Goal: Transaction & Acquisition: Purchase product/service

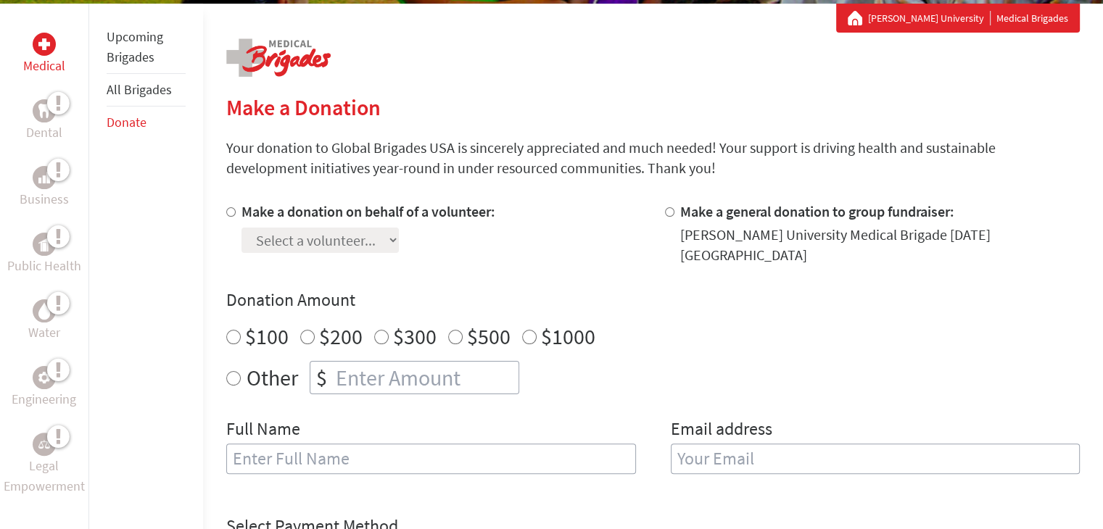
scroll to position [289, 0]
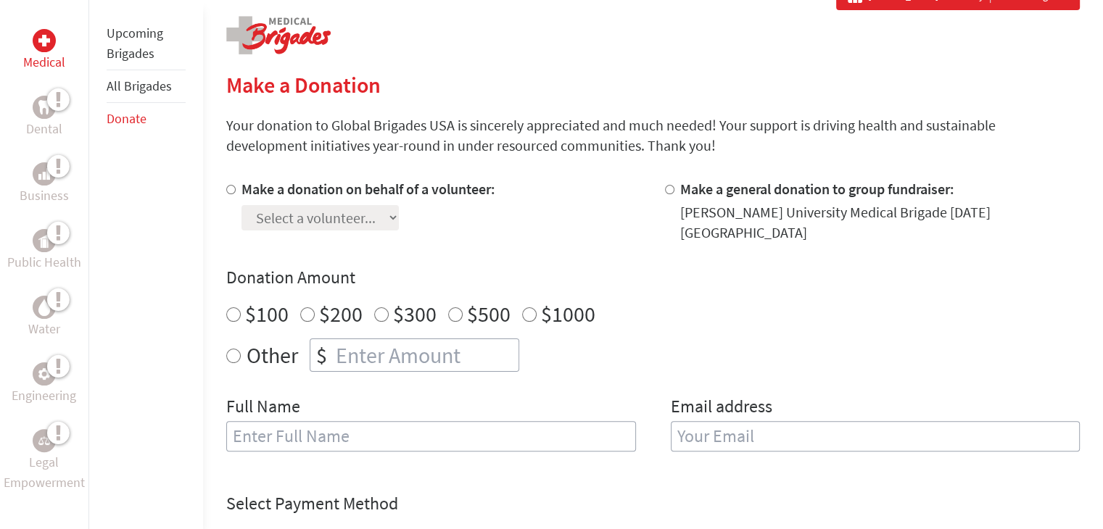
click at [247, 195] on label "Make a donation on behalf of a volunteer:" at bounding box center [368, 189] width 254 height 18
click at [236, 194] on input "Make a donation on behalf of a volunteer:" at bounding box center [230, 189] width 9 height 9
radio input "true"
click at [281, 209] on select "Select a volunteer... [PERSON_NAME] [PERSON_NAME] [PERSON_NAME] [PERSON_NAME] […" at bounding box center [319, 217] width 157 height 25
select select "1A2C7DEF-397A-11F0-B8AC-42010A400003"
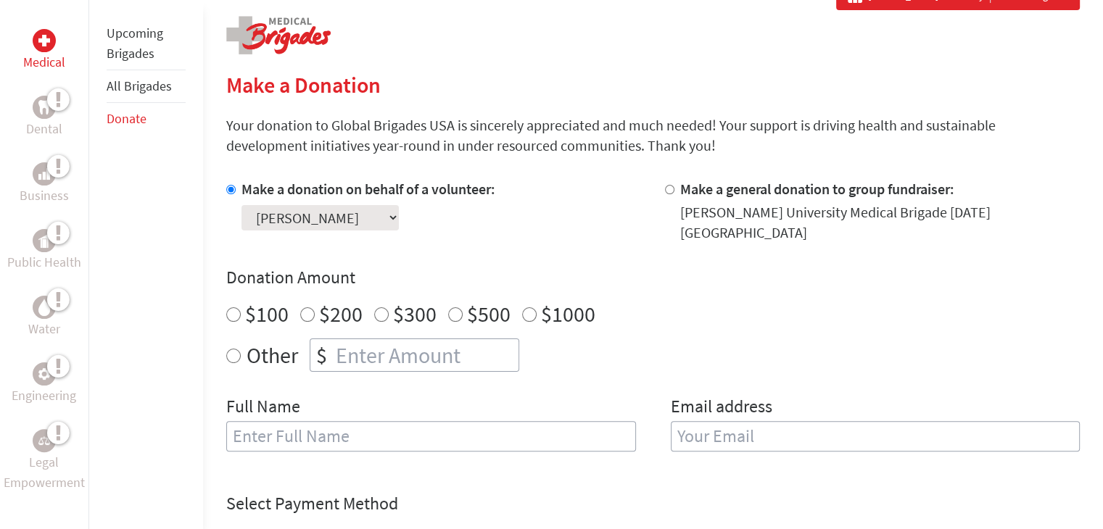
click at [241, 205] on select "Select a volunteer... [PERSON_NAME] [PERSON_NAME] [PERSON_NAME] [PERSON_NAME] […" at bounding box center [319, 217] width 157 height 25
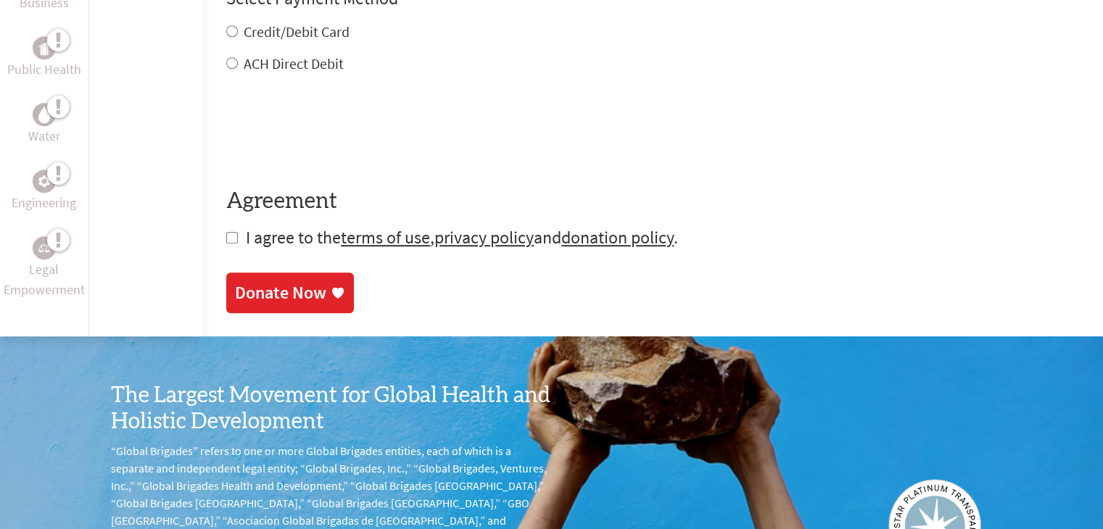
scroll to position [797, 0]
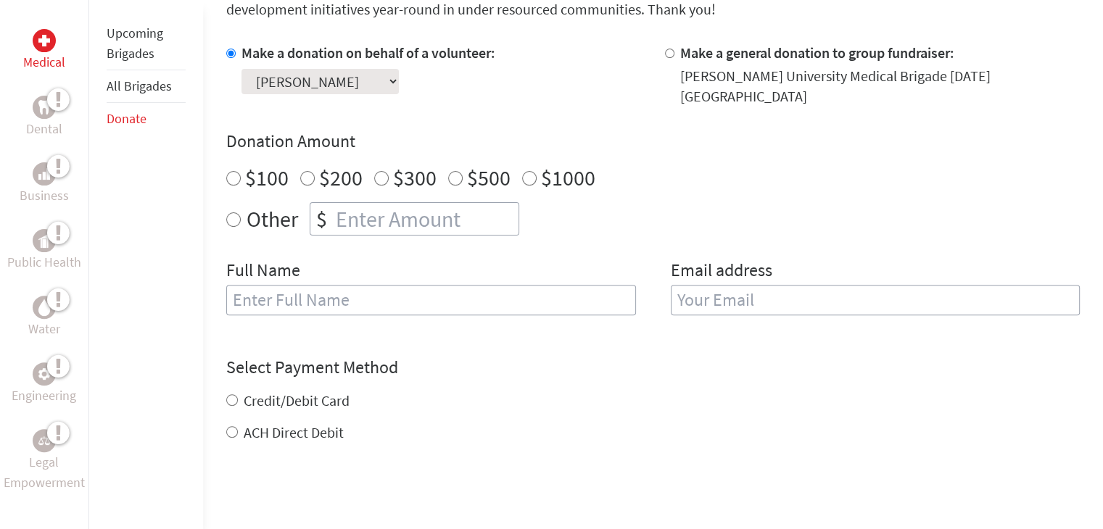
scroll to position [426, 0]
click at [406, 223] on div "$" at bounding box center [414, 218] width 209 height 33
radio input "true"
click at [409, 216] on input "number" at bounding box center [426, 218] width 186 height 32
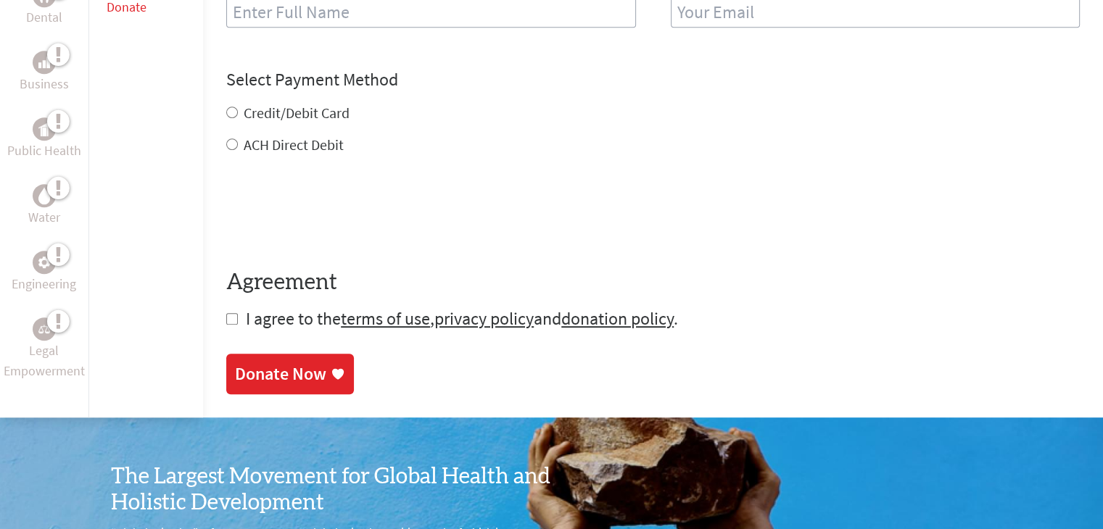
scroll to position [716, 0]
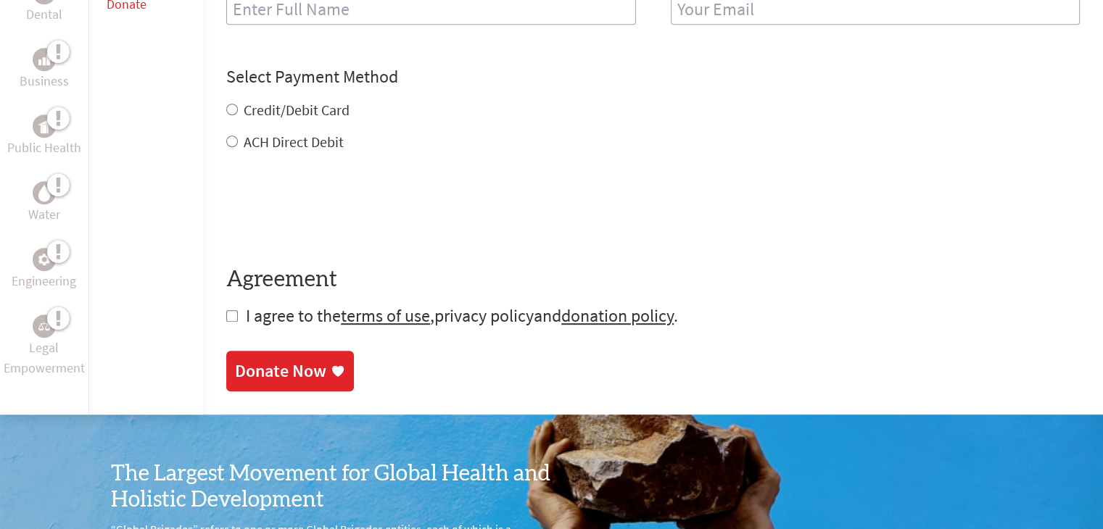
click at [507, 312] on link "privacy policy" at bounding box center [483, 315] width 99 height 22
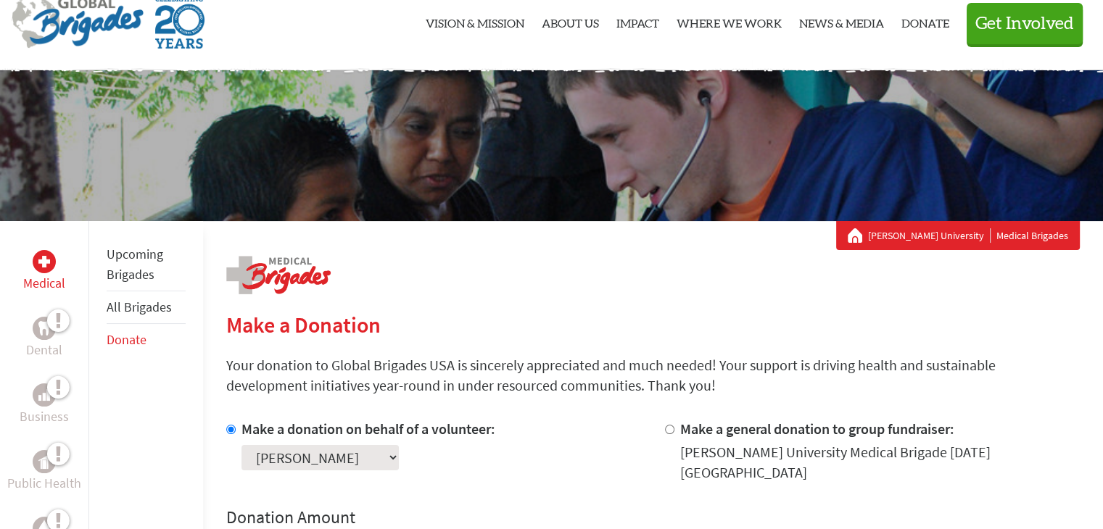
scroll to position [36, 0]
